Goal: Task Accomplishment & Management: Use online tool/utility

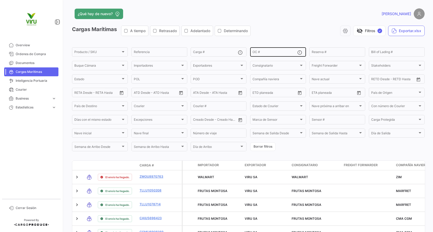
click at [279, 55] on div "OC #" at bounding box center [274, 51] width 45 height 10
paste input "20079682,20075673,20075539,20075540,20075676,20075677,20075541,20075544,2007568…"
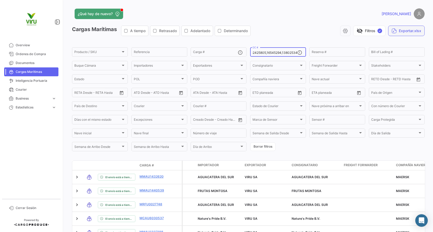
type input "20079682,20075673,20075539,20075540,20075676,20075677,20075541,20075544,2007568…"
click at [403, 32] on button "Exportar.xlsx" at bounding box center [406, 31] width 37 height 10
click at [263, 54] on input "OC #" at bounding box center [274, 53] width 45 height 4
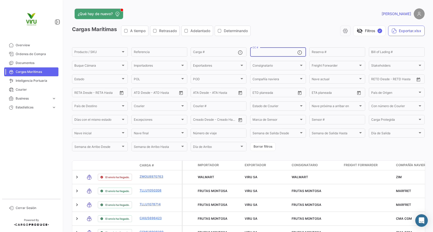
paste input "20079682,20075673,20075539,20075540,20075676,20075677,20075541,20075544,2007568…"
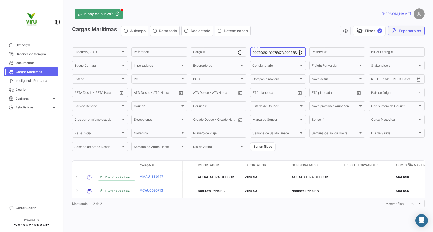
click at [410, 34] on button "Exportar.xlsx" at bounding box center [406, 31] width 37 height 10
click at [262, 53] on input "20079682,20075673,20075539,20075540,20075676,20075677,20075541,20075544,2007568…" at bounding box center [274, 53] width 45 height 4
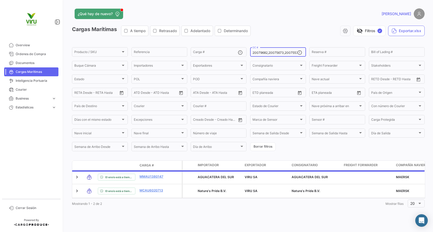
type input ",,,,,,,,,,,,,,,,,,,,,,,,,,,,,,,,,,,,,,,,,,,,,,,,,,,,,,,,,,,,,,,,,,,,,,,,,"
click at [262, 53] on input ",,,,,,,,,,,,,,,,,,,,,,,,,,,,,,,,,,,,,,,,,,,,,,,,,,,,,,,,,,,,,,,,,,,,,,,,," at bounding box center [274, 53] width 45 height 4
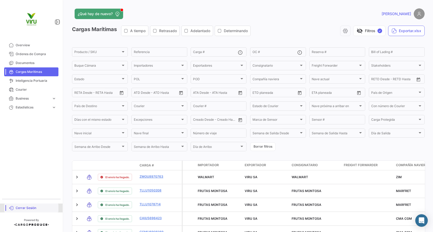
click at [19, 208] on span "Cerrar Sesión" at bounding box center [36, 207] width 41 height 5
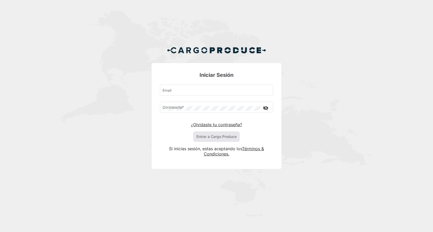
type input "[EMAIL_ADDRESS][DOMAIN_NAME]"
